Goal: Check status: Check status

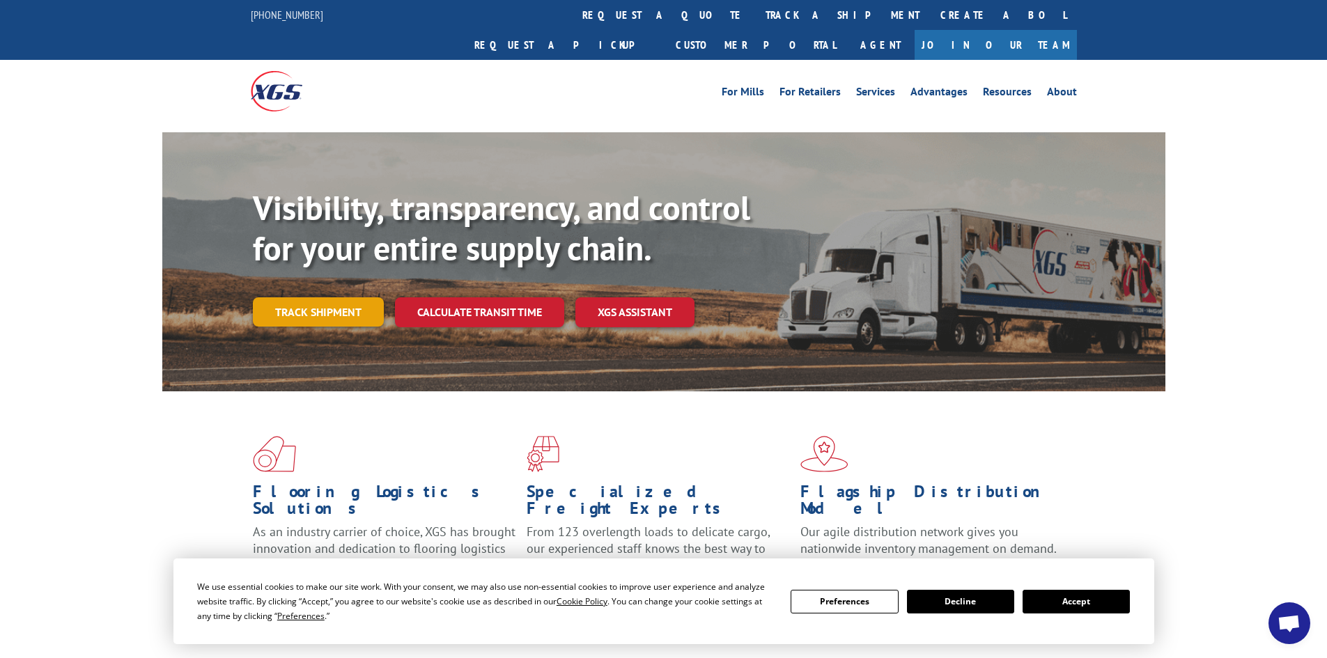
click at [305, 297] on link "Track shipment" at bounding box center [318, 311] width 131 height 29
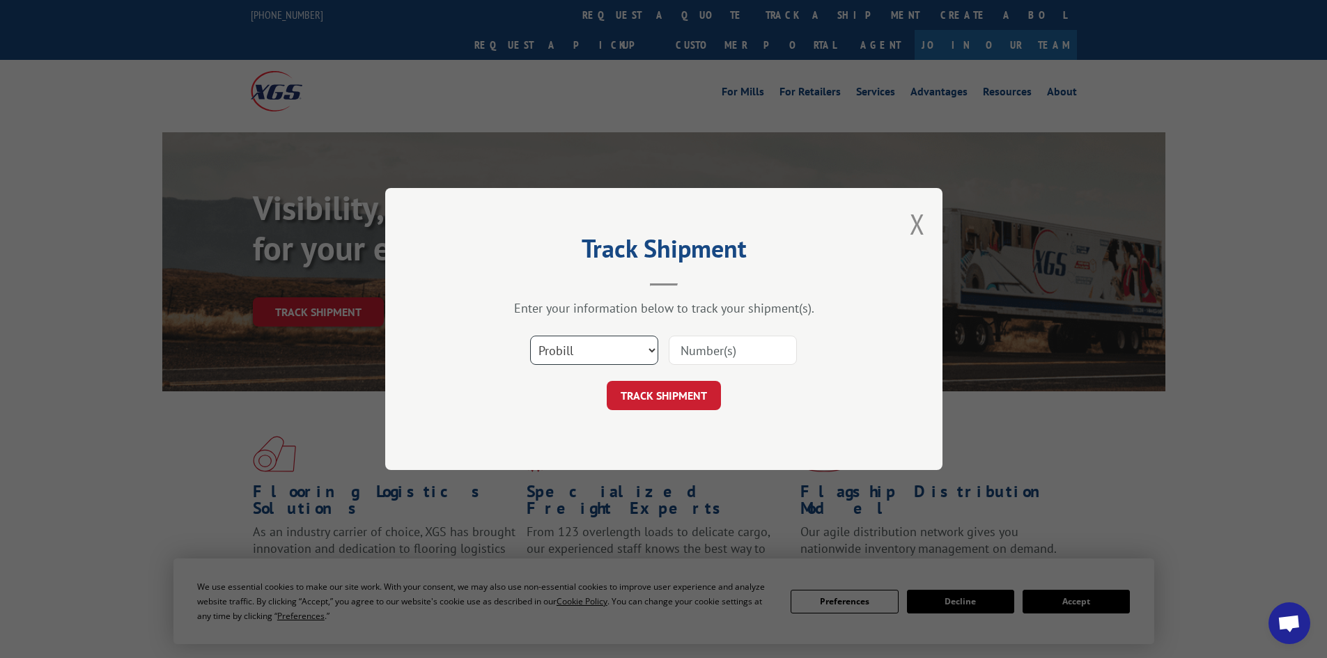
click at [575, 357] on select "Select category... Probill BOL PO" at bounding box center [594, 350] width 128 height 29
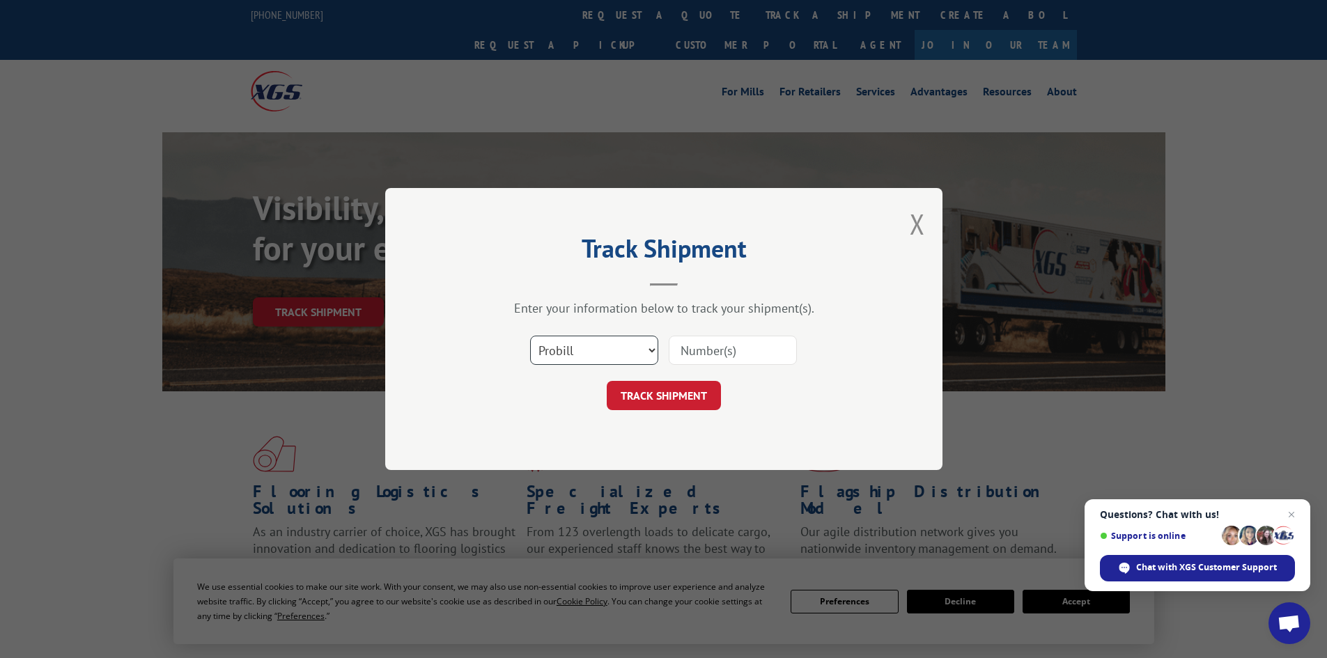
select select "po"
click at [530, 336] on select "Select category... Probill BOL PO" at bounding box center [594, 350] width 128 height 29
click at [714, 355] on input at bounding box center [733, 350] width 128 height 29
paste input "19879972"
type input "19879972"
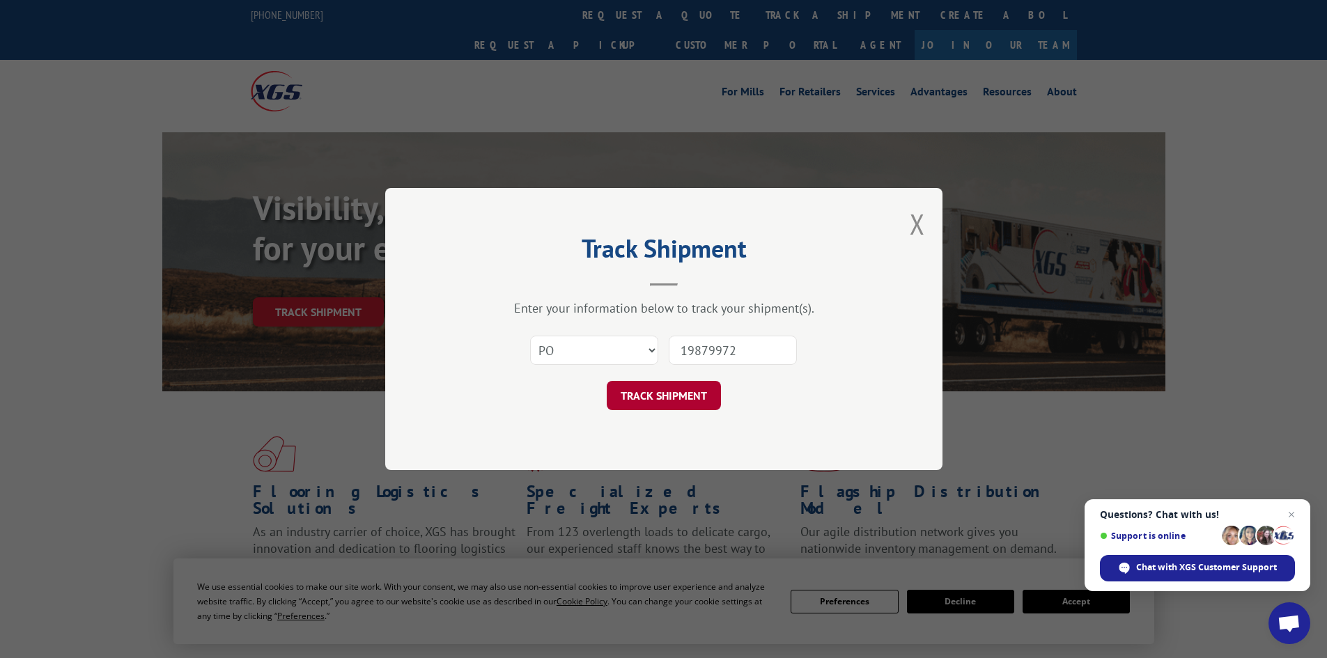
click at [679, 394] on button "TRACK SHIPMENT" at bounding box center [664, 395] width 114 height 29
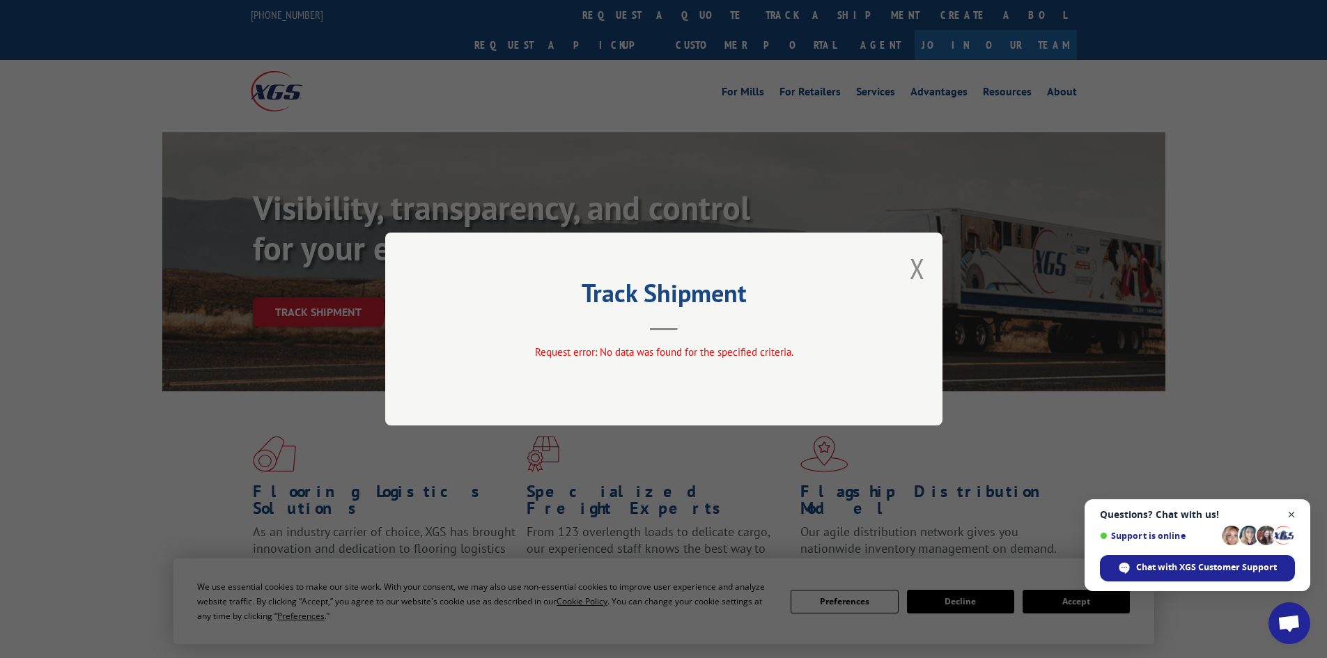
click at [1297, 518] on span "Close chat" at bounding box center [1291, 514] width 17 height 17
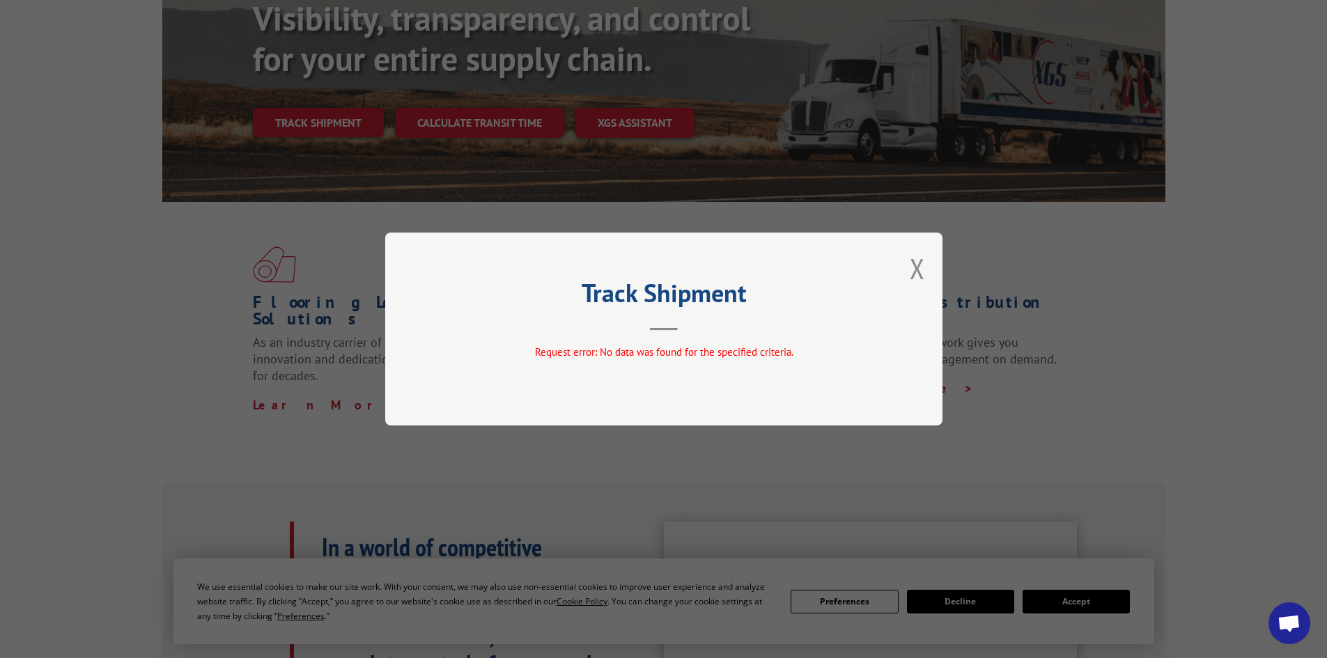
scroll to position [209, 0]
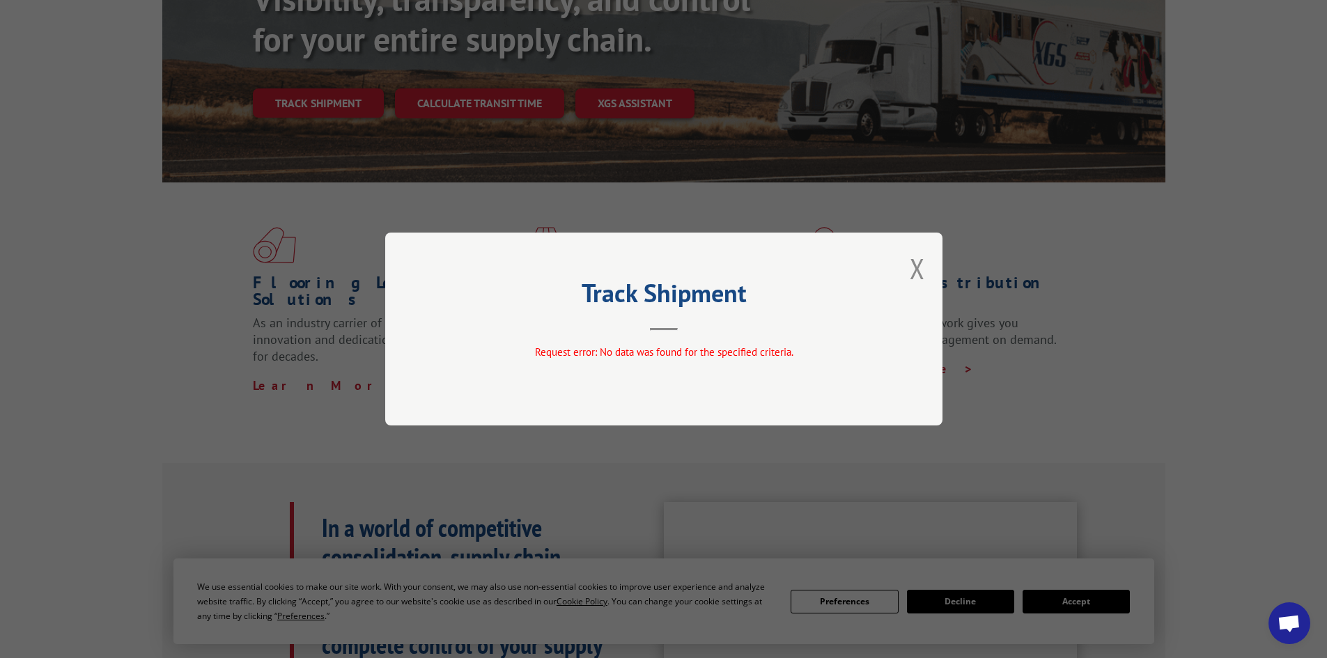
click at [925, 262] on div "Track Shipment Request error: No data was found for the specified criteria." at bounding box center [663, 329] width 557 height 193
click at [922, 274] on button "Close modal" at bounding box center [917, 268] width 15 height 37
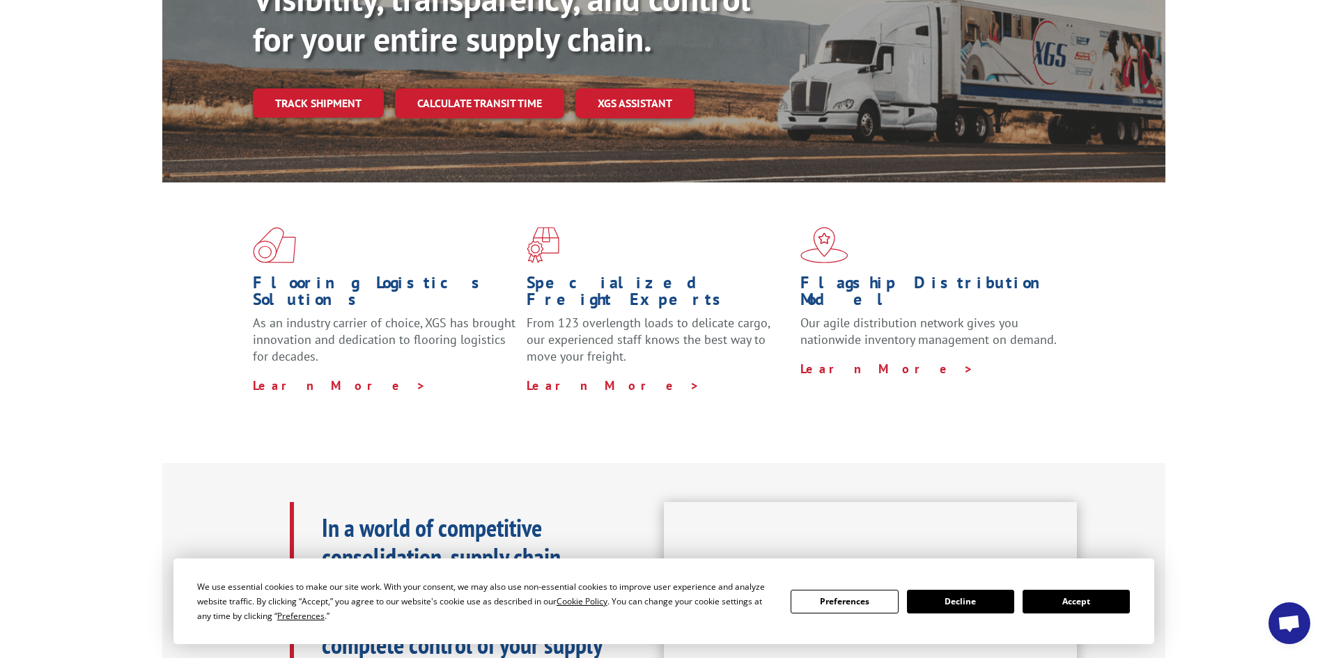
click at [949, 613] on button "Decline" at bounding box center [960, 602] width 107 height 24
